Goal: Task Accomplishment & Management: Use online tool/utility

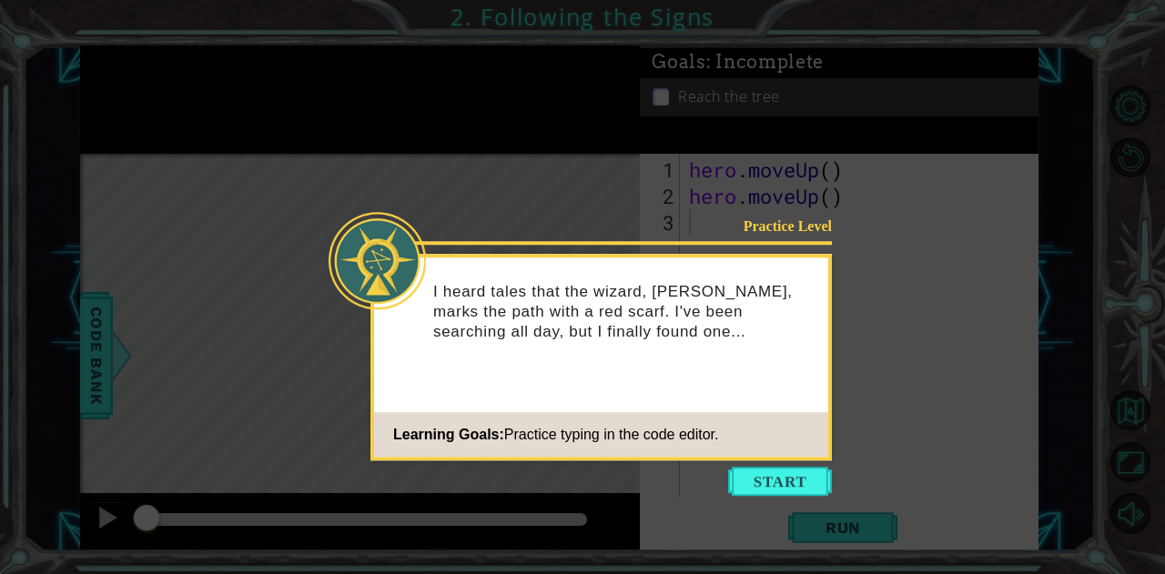
click at [772, 478] on button "Start" at bounding box center [780, 481] width 104 height 29
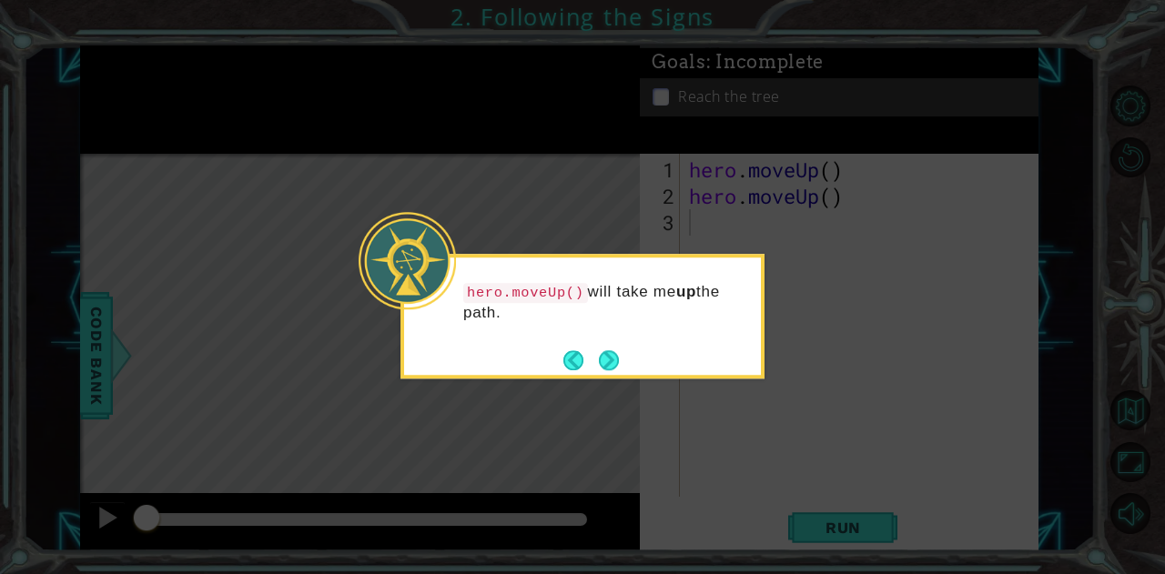
click at [509, 114] on icon at bounding box center [582, 287] width 1165 height 574
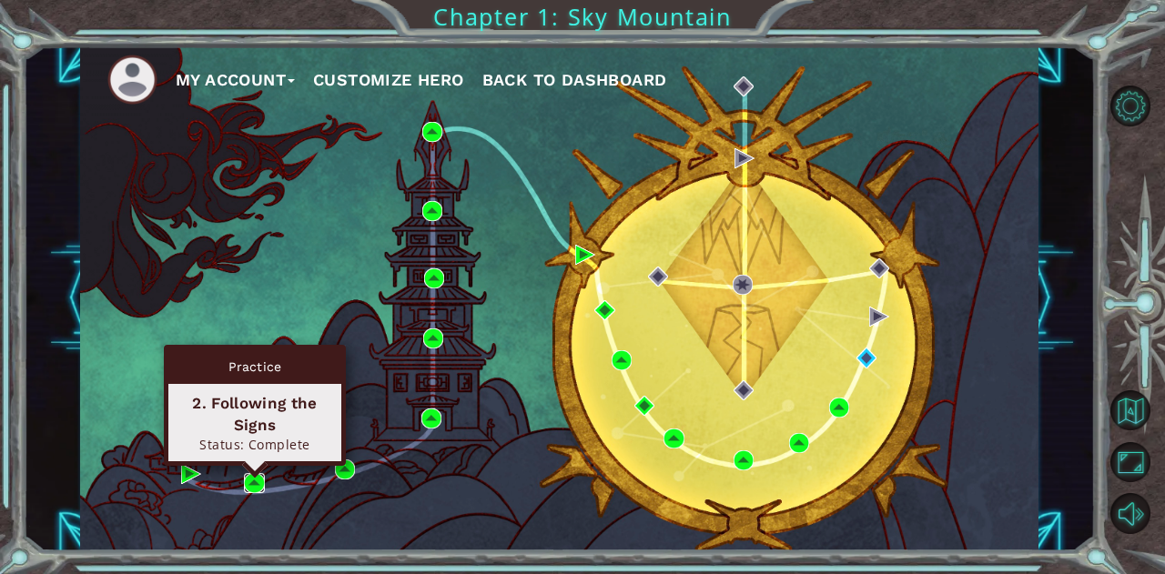
click at [255, 478] on img at bounding box center [254, 483] width 20 height 20
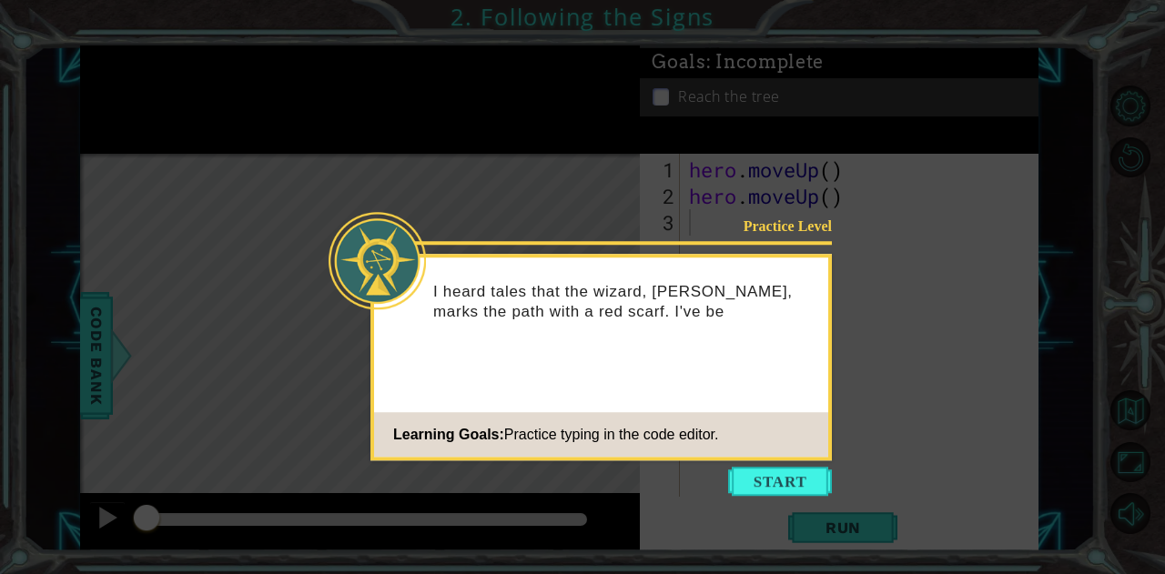
click at [768, 478] on button "Start" at bounding box center [780, 481] width 104 height 29
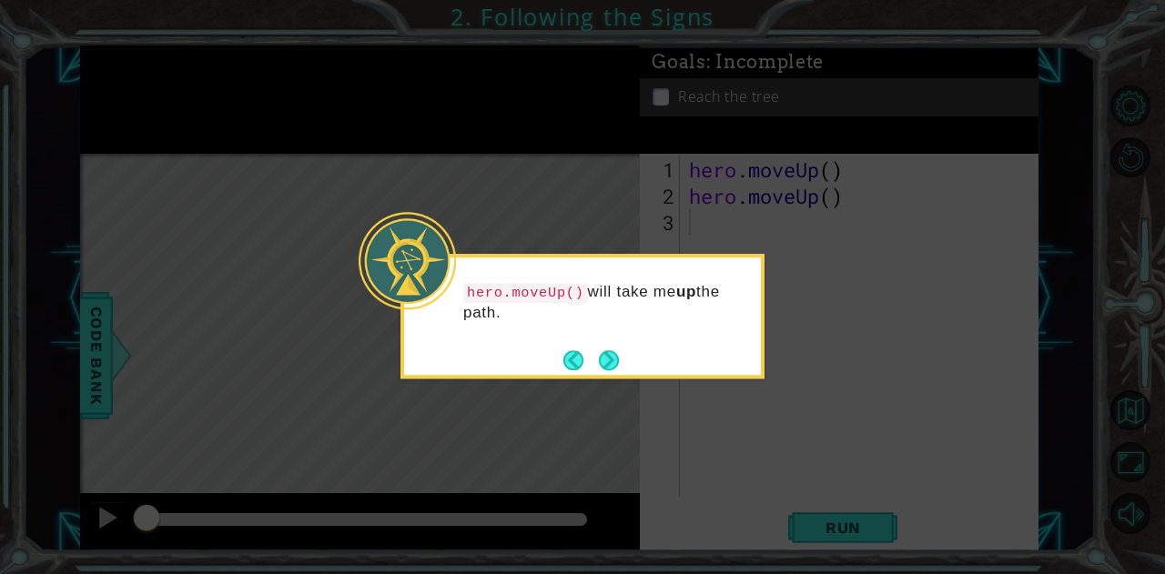
click at [603, 354] on button "Next" at bounding box center [609, 360] width 20 height 20
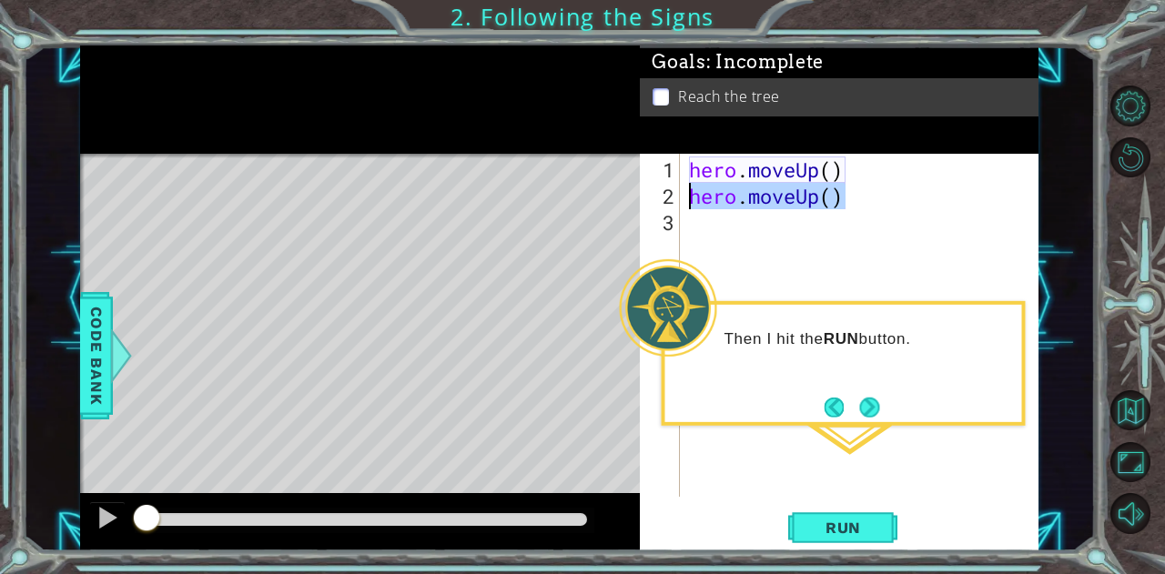
click at [607, 197] on div "1 ההההההההההההההההההההההההההההההההההההההההההההההההההההההההההההההההההההההההההההה…" at bounding box center [559, 297] width 958 height 505
type textarea "hero.moveUp()"
click at [854, 528] on span "Run" at bounding box center [843, 528] width 72 height 18
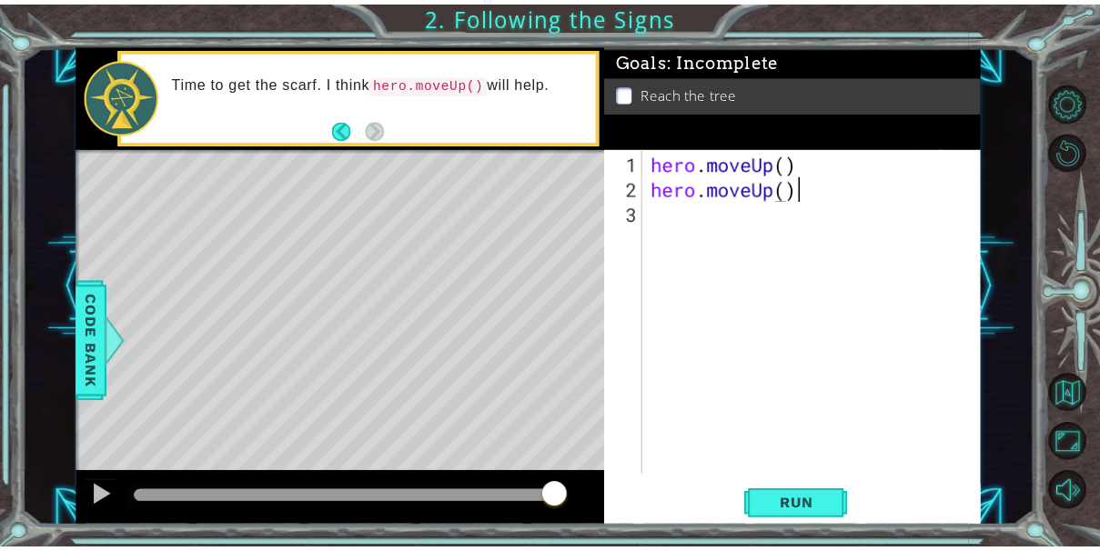
scroll to position [0, 5]
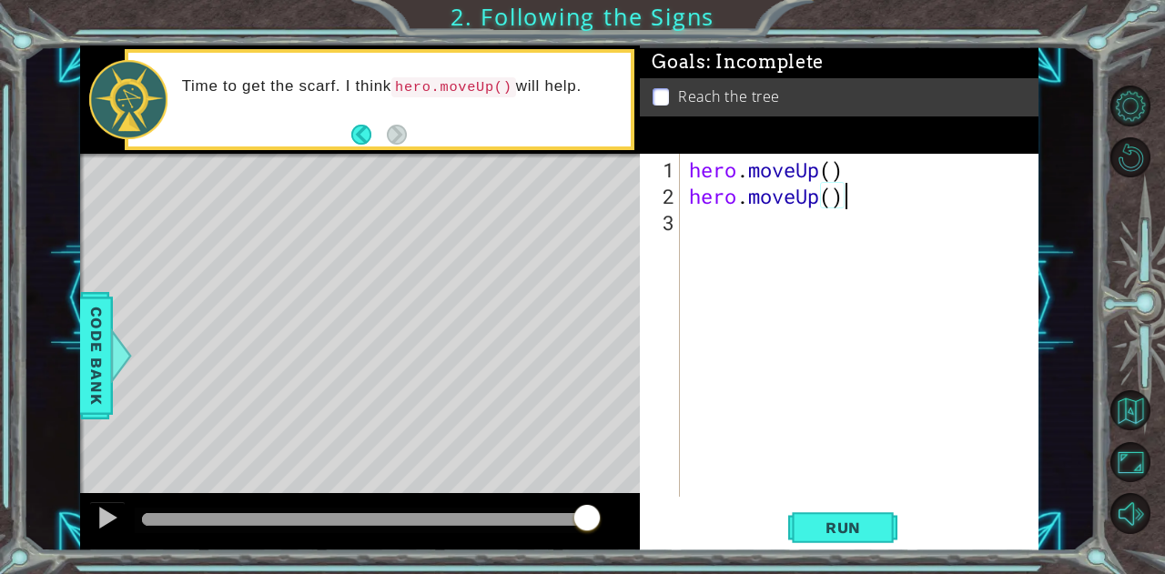
type textarea "hero.moveUp()"
click at [865, 519] on span "Run" at bounding box center [843, 528] width 72 height 18
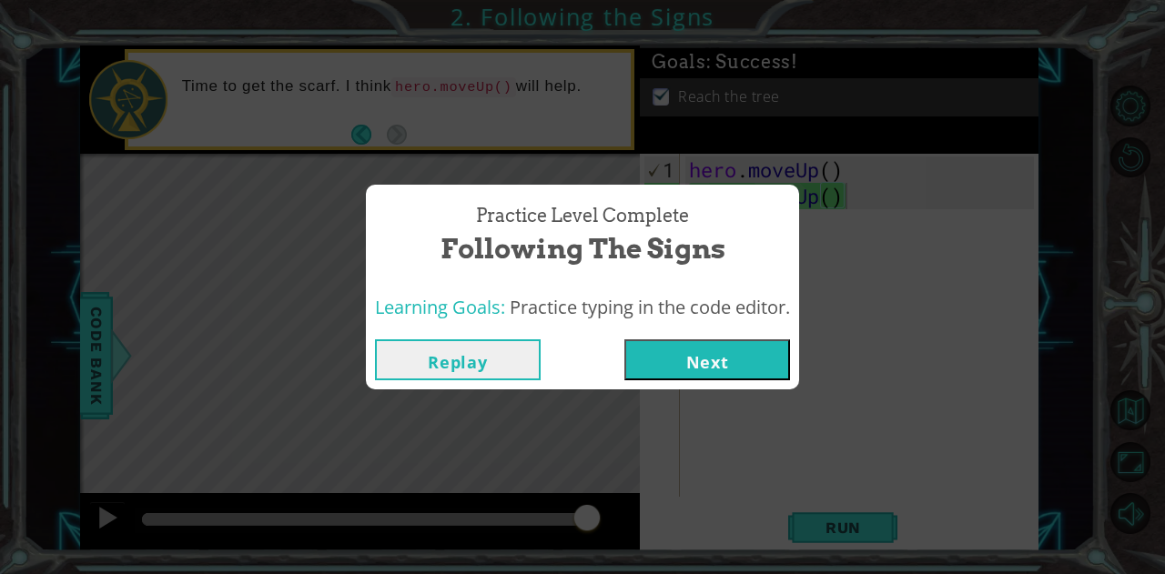
click at [722, 362] on button "Next" at bounding box center [707, 359] width 166 height 41
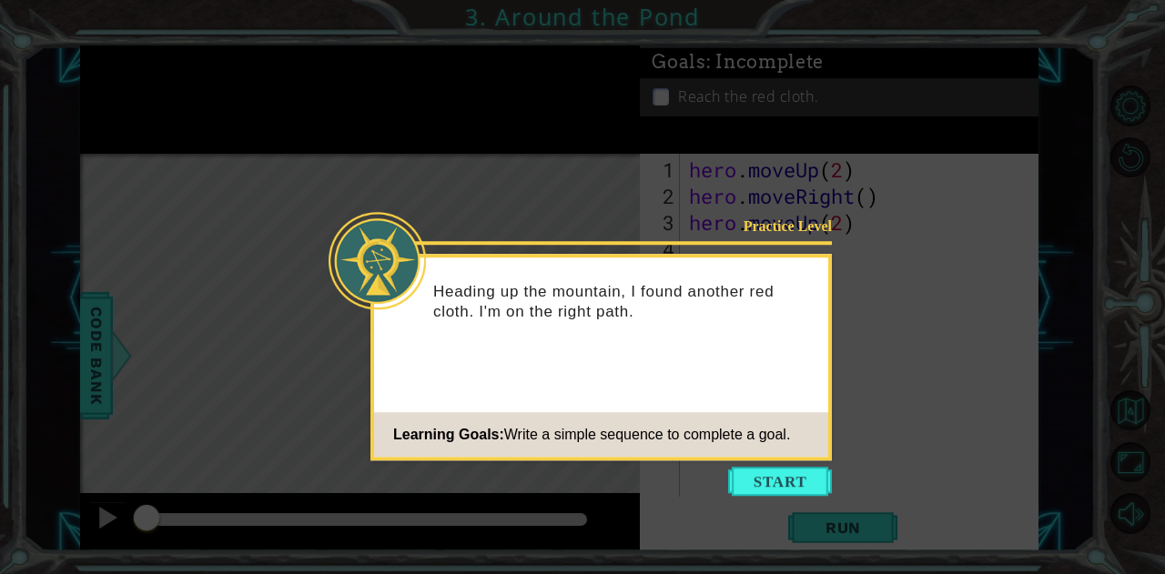
click at [752, 478] on button "Start" at bounding box center [780, 481] width 104 height 29
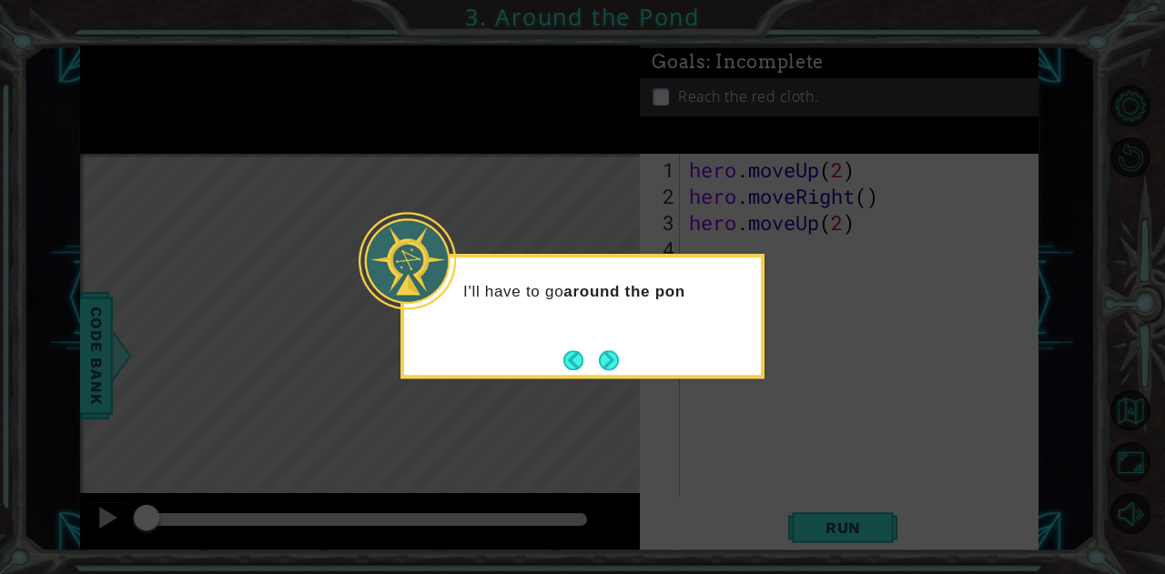
click at [610, 352] on button "Next" at bounding box center [609, 360] width 20 height 20
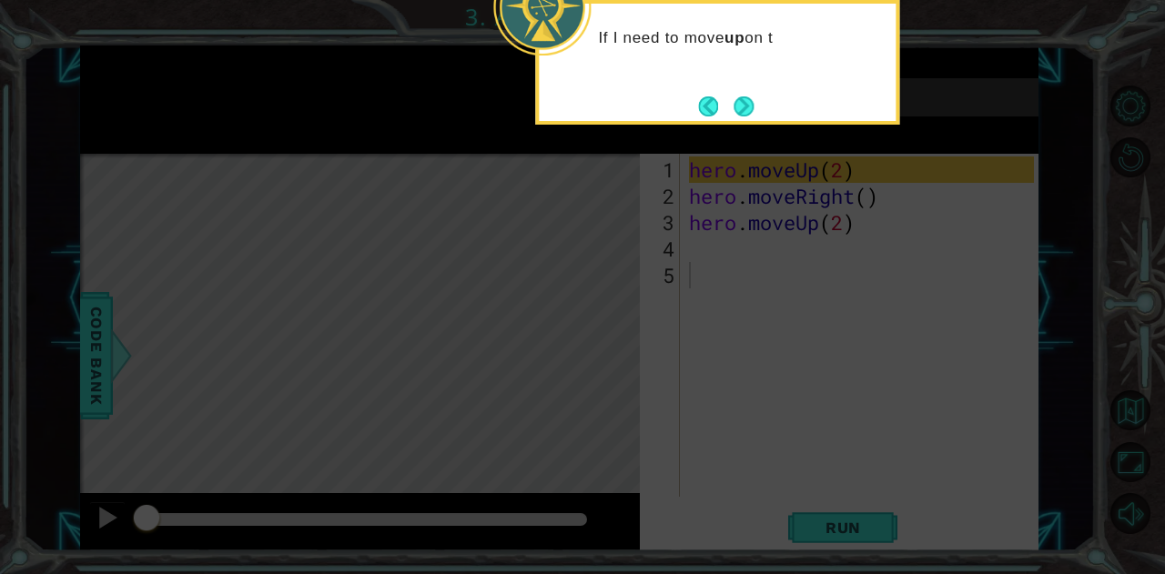
click at [742, 96] on button "Next" at bounding box center [743, 106] width 20 height 20
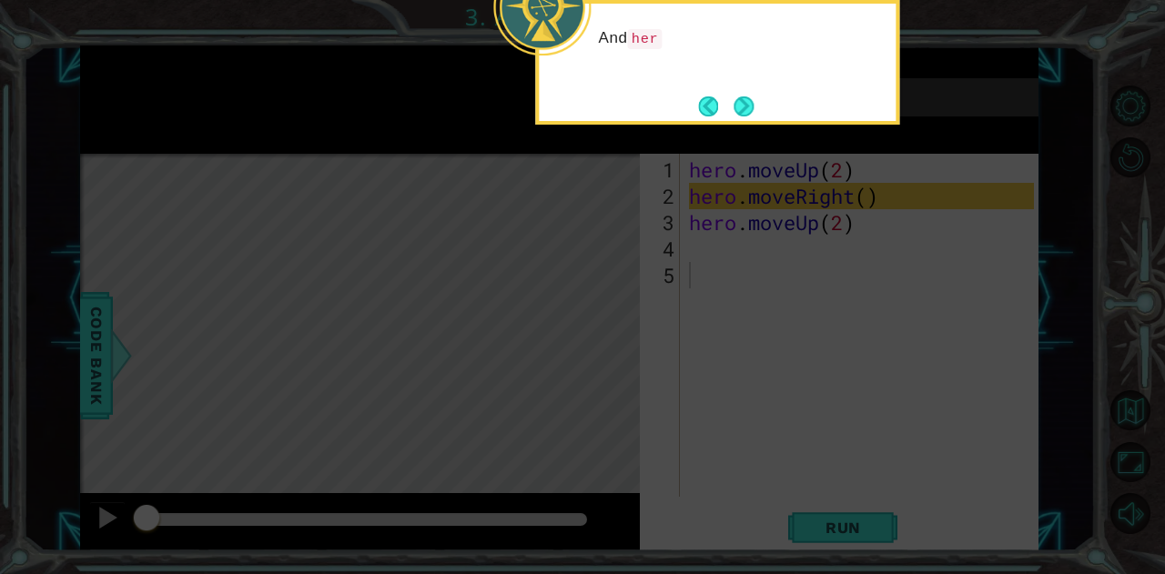
click at [744, 96] on button "Next" at bounding box center [743, 106] width 20 height 20
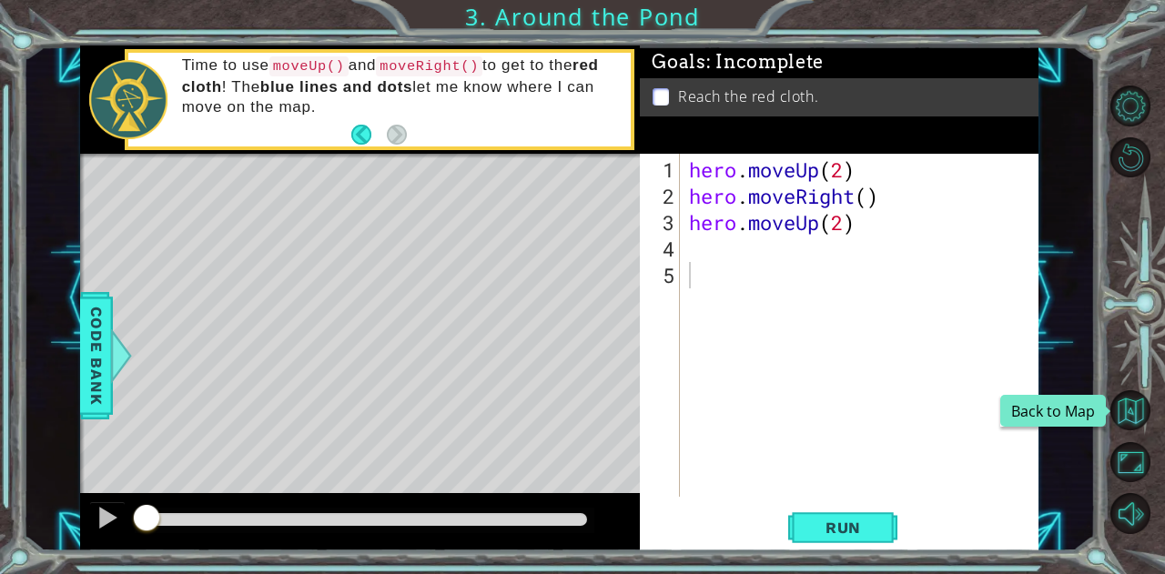
click at [1137, 400] on button "Back to Map" at bounding box center [1130, 410] width 40 height 40
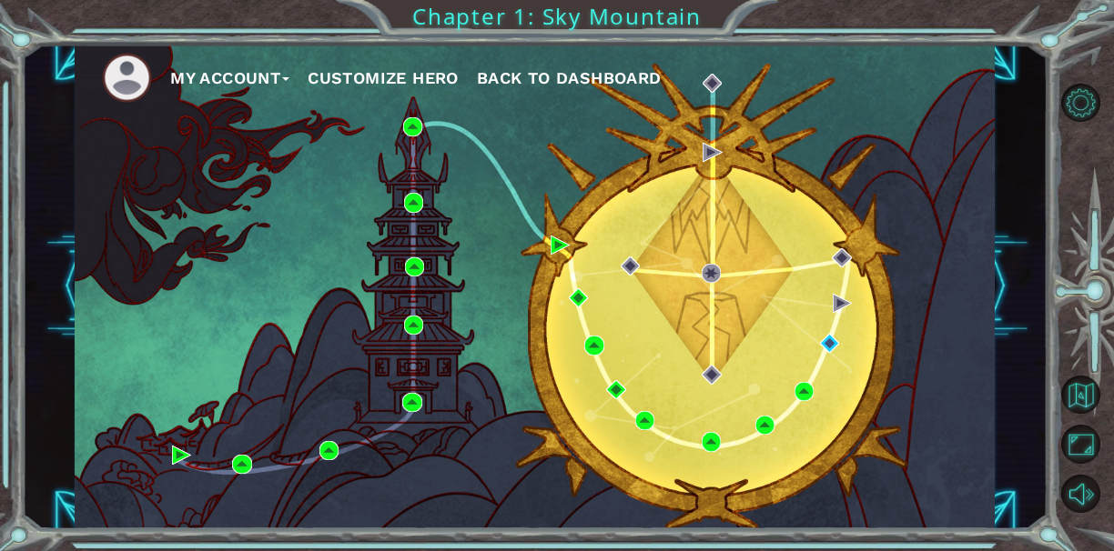
click at [240, 76] on button "My Account" at bounding box center [229, 78] width 119 height 27
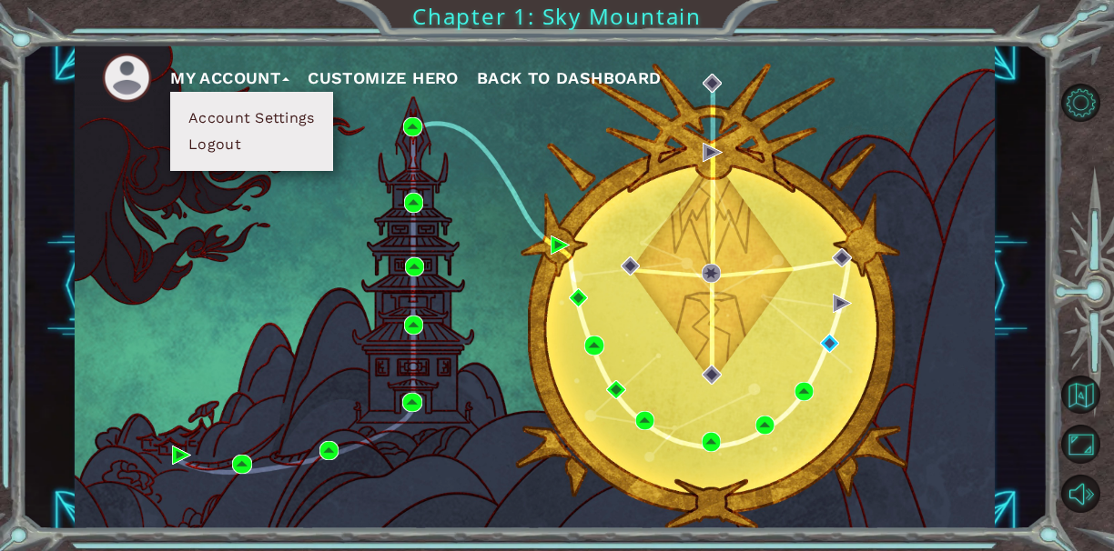
click at [210, 145] on button "Logout" at bounding box center [215, 145] width 64 height 20
